Goal: Task Accomplishment & Management: Use online tool/utility

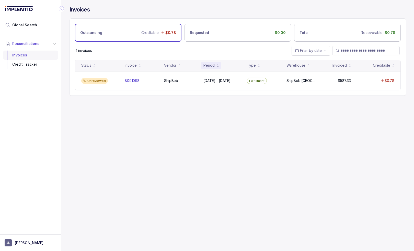
click at [39, 58] on div "Invoices" at bounding box center [30, 55] width 47 height 9
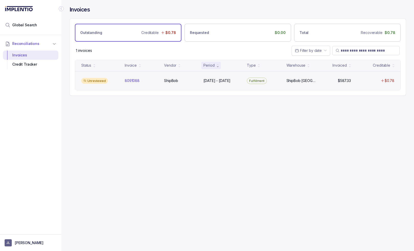
click at [80, 81] on div "Unreviewed" at bounding box center [99, 81] width 41 height 6
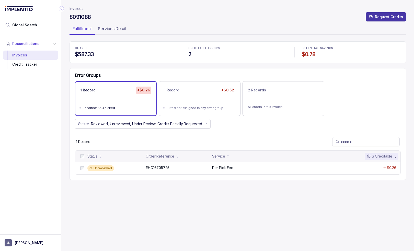
click at [372, 18] on icon "button" at bounding box center [370, 17] width 4 height 4
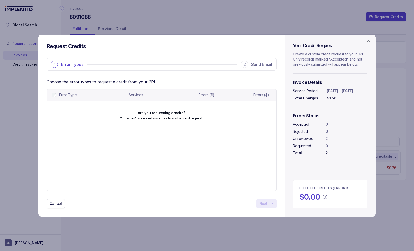
click at [60, 98] on div "Error Type" at bounding box center [90, 94] width 66 height 7
click at [11, 129] on div "Request Credits 1 Error Types 2 Send Email Choose the error types to request a …" at bounding box center [207, 125] width 414 height 251
click at [17, 96] on div "Request Credits 1 Error Types 2 Send Email Choose the error types to request a …" at bounding box center [207, 125] width 414 height 251
click at [368, 40] on icon "Close" at bounding box center [368, 40] width 3 height 3
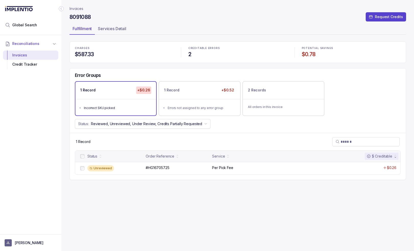
click at [240, 74] on div "Error Groups" at bounding box center [238, 77] width 336 height 9
